Goal: Task Accomplishment & Management: Use online tool/utility

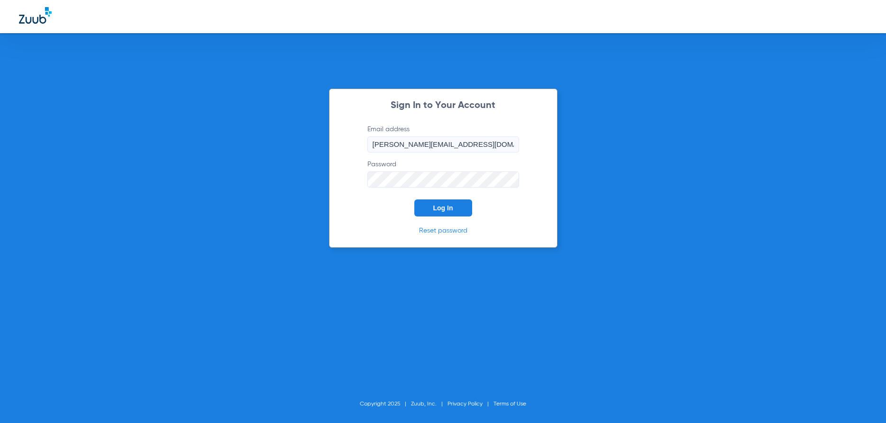
click at [428, 206] on button "Log In" at bounding box center [443, 208] width 58 height 17
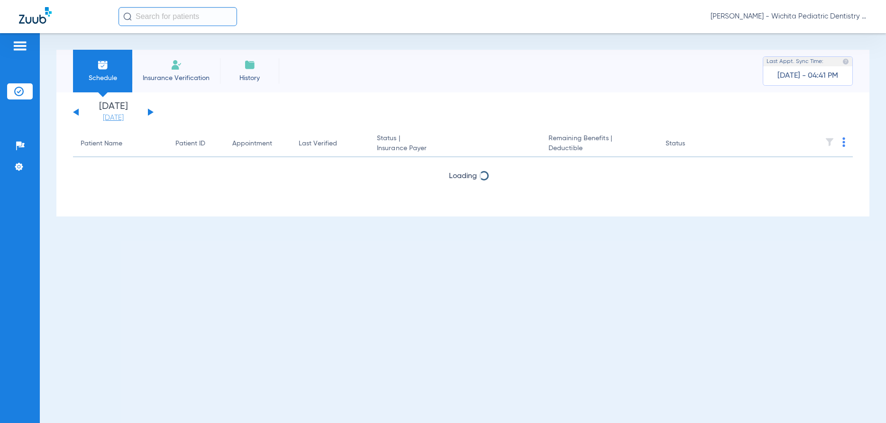
click at [106, 118] on link "[DATE]" at bounding box center [113, 117] width 57 height 9
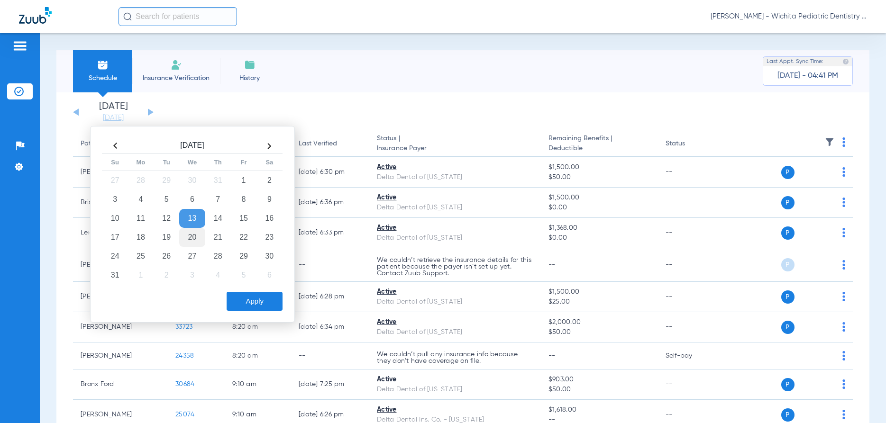
click at [205, 228] on td "20" at bounding box center [192, 237] width 26 height 19
click at [253, 271] on div "[DATE] Su Mo Tu We Th Fr Sa 27 28 29 30 31 1 2 3 4 5 6 7 8 9 10 11 12 13 14 15 …" at bounding box center [192, 224] width 205 height 197
click at [241, 301] on button "Apply" at bounding box center [255, 301] width 56 height 19
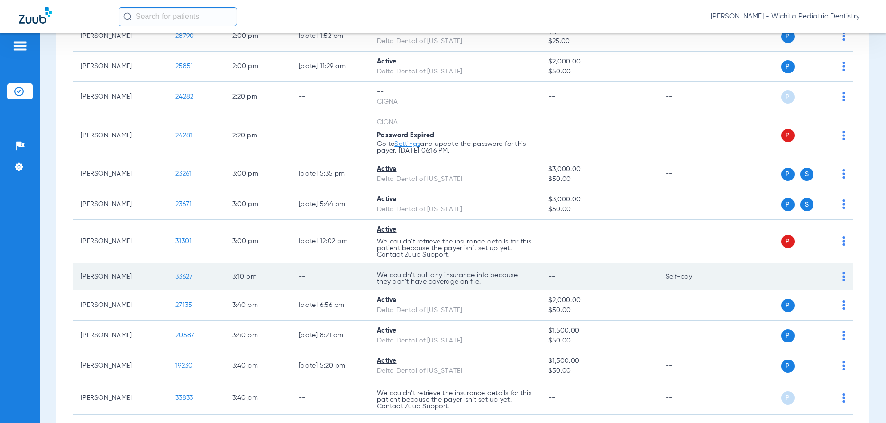
scroll to position [1145, 0]
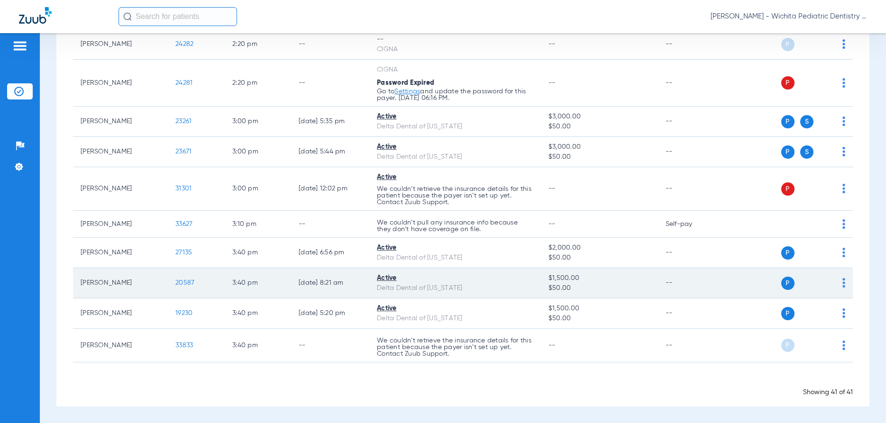
click at [188, 285] on span "20587" at bounding box center [184, 283] width 19 height 7
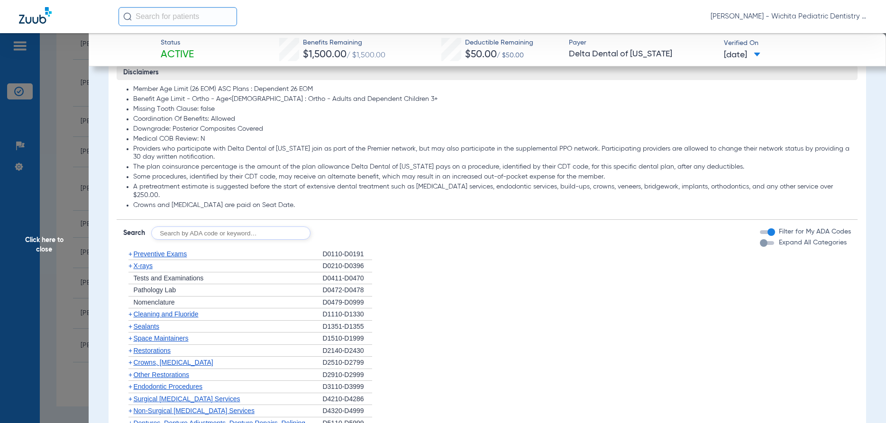
scroll to position [501, 0]
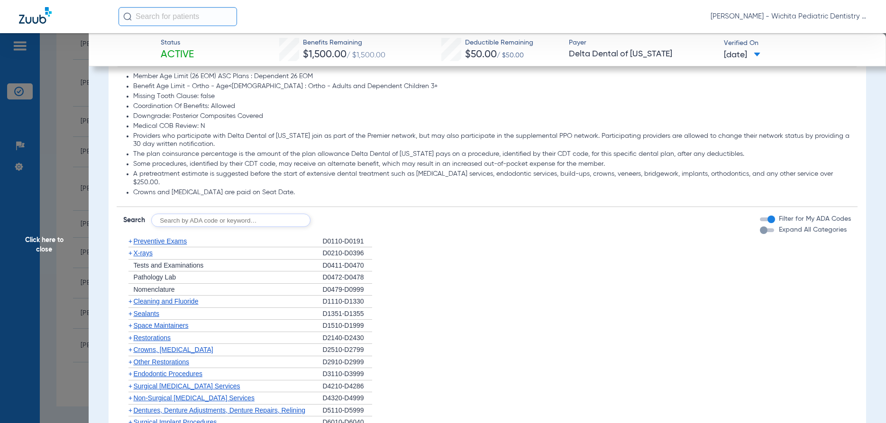
click at [141, 249] on span "X-rays" at bounding box center [142, 253] width 19 height 8
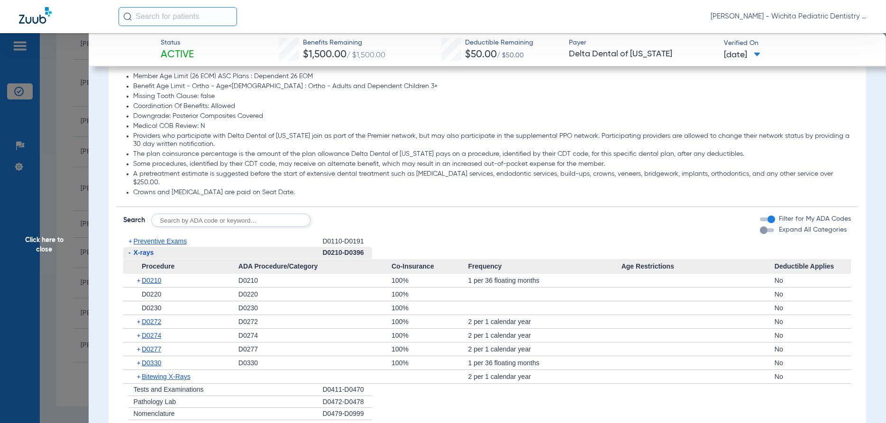
drag, startPoint x: 46, startPoint y: 241, endPoint x: 0, endPoint y: 224, distance: 49.1
click at [46, 240] on span "Click here to close" at bounding box center [44, 244] width 89 height 423
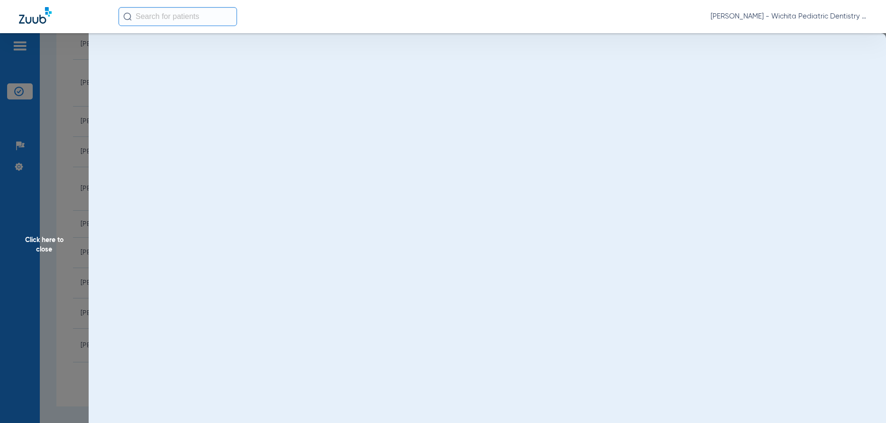
scroll to position [0, 0]
